Goal: Task Accomplishment & Management: Manage account settings

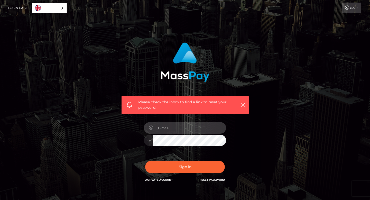
click at [178, 127] on input "email" at bounding box center [189, 128] width 73 height 12
type input "[EMAIL_ADDRESS][DOMAIN_NAME]"
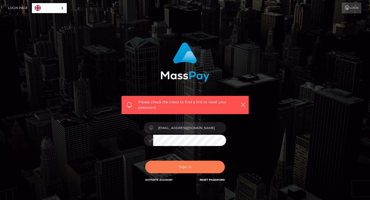
click at [198, 171] on button "Sign in" at bounding box center [185, 167] width 80 height 13
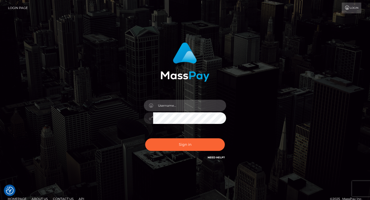
click at [199, 101] on input "text" at bounding box center [189, 106] width 73 height 12
click at [171, 104] on input "text" at bounding box center [189, 106] width 73 height 12
type input "[EMAIL_ADDRESS][DOMAIN_NAME]"
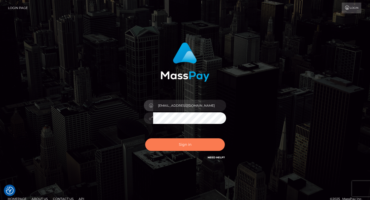
click at [201, 145] on button "Sign in" at bounding box center [185, 144] width 80 height 13
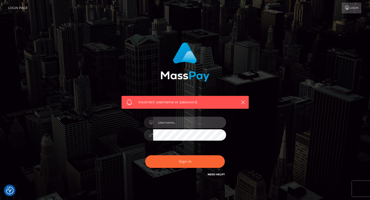
click at [206, 118] on input "text" at bounding box center [189, 123] width 73 height 12
type input "[EMAIL_ADDRESS][DOMAIN_NAME]"
click at [144, 135] on div "[EMAIL_ADDRESS][DOMAIN_NAME]" at bounding box center [185, 132] width 90 height 39
click at [145, 155] on button "Sign in" at bounding box center [185, 161] width 80 height 13
click at [210, 175] on link "Need Help?" at bounding box center [216, 174] width 17 height 3
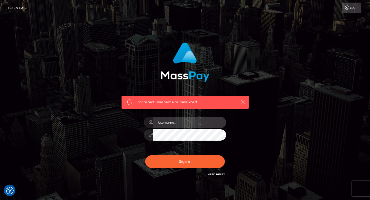
click at [188, 121] on input "text" at bounding box center [189, 123] width 73 height 12
type input "[EMAIL_ADDRESS][DOMAIN_NAME]"
click at [145, 155] on button "Sign in" at bounding box center [185, 161] width 80 height 13
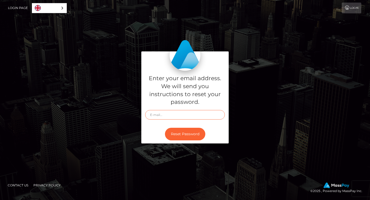
click at [173, 112] on input "text" at bounding box center [185, 115] width 80 height 10
type input "lneboo07@gmail.com"
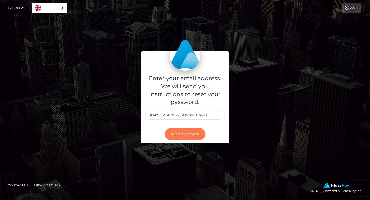
click at [178, 133] on button "Reset Password" at bounding box center [185, 134] width 40 height 13
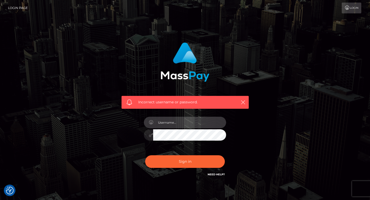
click at [182, 123] on input "text" at bounding box center [189, 123] width 73 height 12
type input "lneboo07@gmail.com"
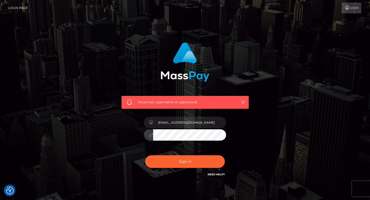
click at [143, 135] on div "[EMAIL_ADDRESS][DOMAIN_NAME]" at bounding box center [185, 132] width 90 height 39
click at [145, 155] on button "Sign in" at bounding box center [185, 161] width 80 height 13
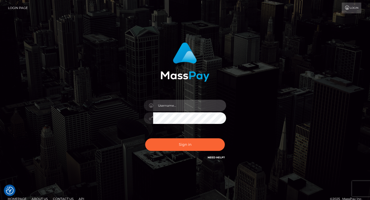
click at [172, 108] on input "text" at bounding box center [189, 106] width 73 height 12
type input "[EMAIL_ADDRESS][DOMAIN_NAME]"
click at [112, 119] on div "lneboo07@gmail.com Sign in" at bounding box center [185, 104] width 293 height 131
click at [145, 138] on button "Sign in" at bounding box center [185, 144] width 80 height 13
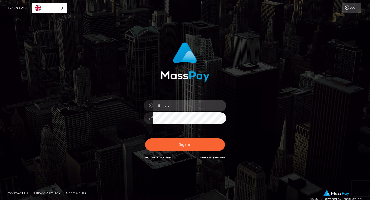
click at [195, 104] on input "email" at bounding box center [189, 106] width 73 height 12
click at [180, 107] on input "email" at bounding box center [189, 106] width 73 height 12
type input "[EMAIL_ADDRESS][DOMAIN_NAME]"
click at [145, 138] on button "Sign in" at bounding box center [185, 144] width 80 height 13
